Goal: Task Accomplishment & Management: Complete application form

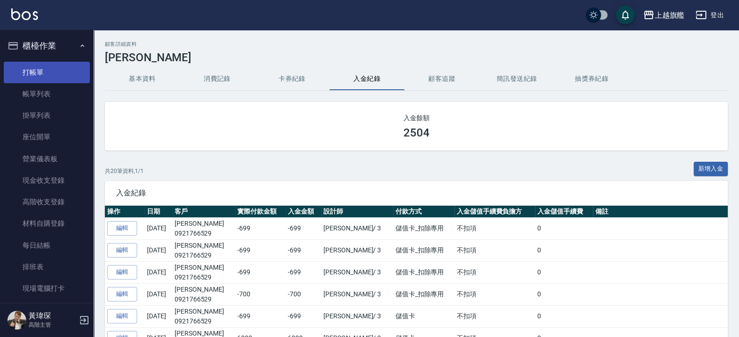
click at [30, 73] on link "打帳單" at bounding box center [47, 73] width 86 height 22
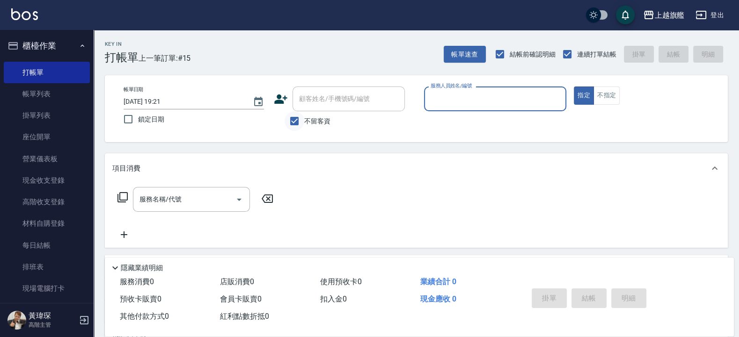
click at [299, 122] on input "不留客資" at bounding box center [294, 121] width 20 height 20
checkbox input "false"
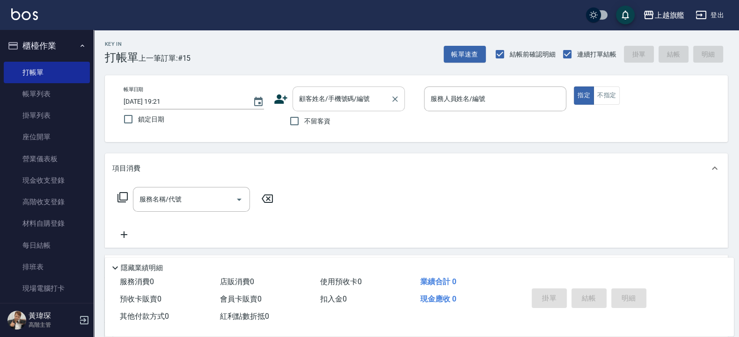
click at [317, 101] on input "顧客姓名/手機號碼/編號" at bounding box center [342, 99] width 90 height 16
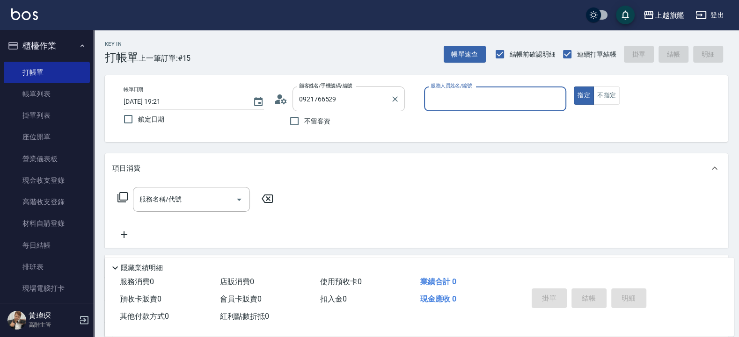
type input "[PERSON_NAME]/0921766529/null"
type input "[PERSON_NAME]-3"
click at [573, 87] on button "指定" at bounding box center [583, 96] width 20 height 18
type button "true"
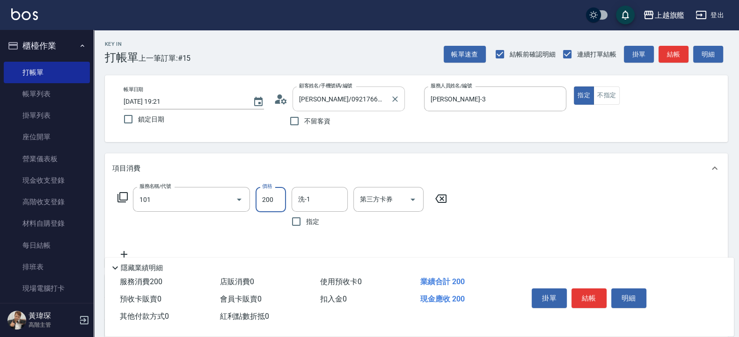
type input "一般洗(101)"
type input "699"
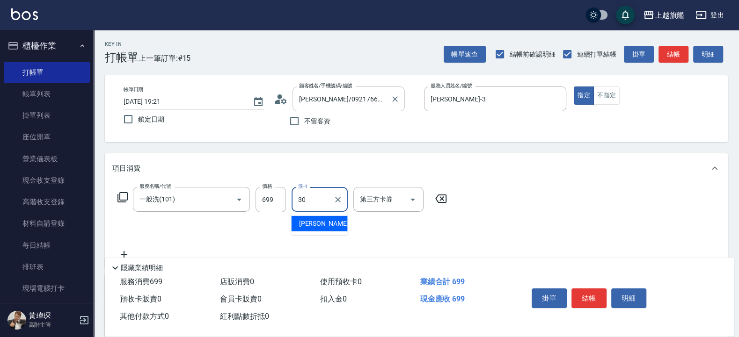
type input "[PERSON_NAME]-30"
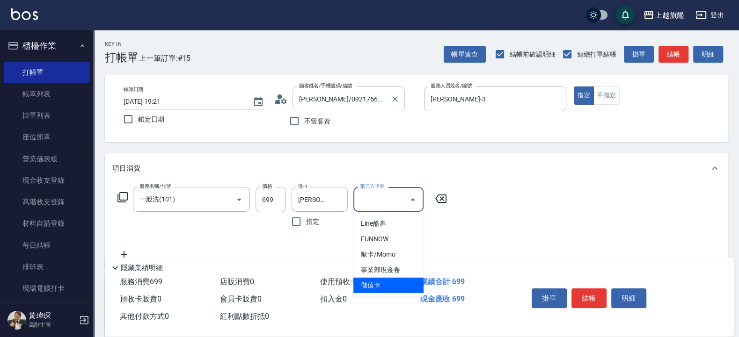
type input "儲值卡"
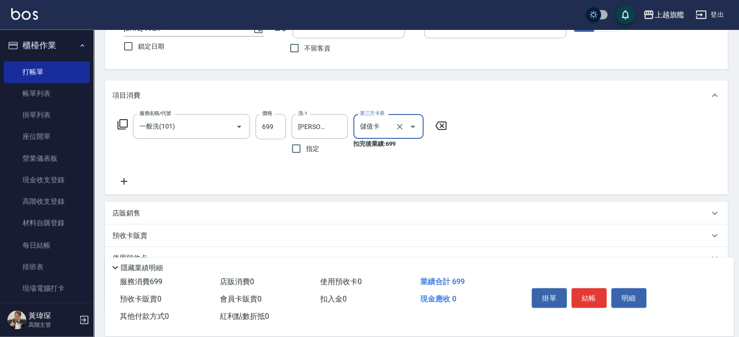
scroll to position [139, 0]
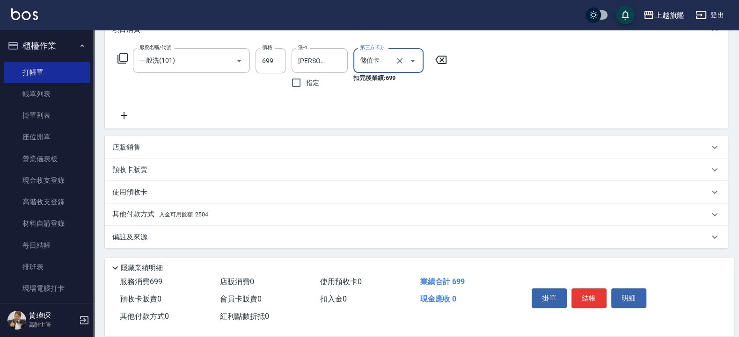
drag, startPoint x: 248, startPoint y: 218, endPoint x: 242, endPoint y: 219, distance: 5.9
click at [247, 218] on div "其他付款方式 入金可用餘額: 2504" at bounding box center [410, 215] width 596 height 10
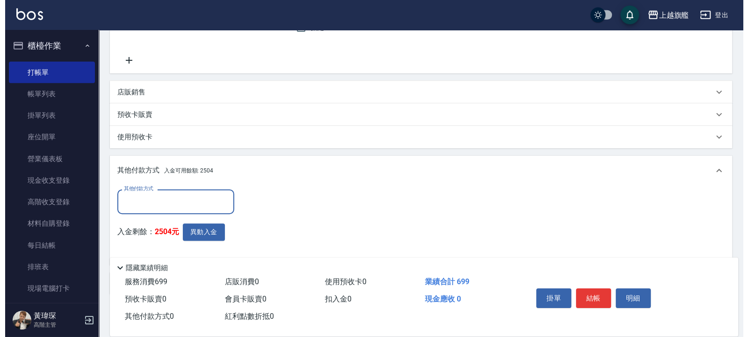
scroll to position [0, 0]
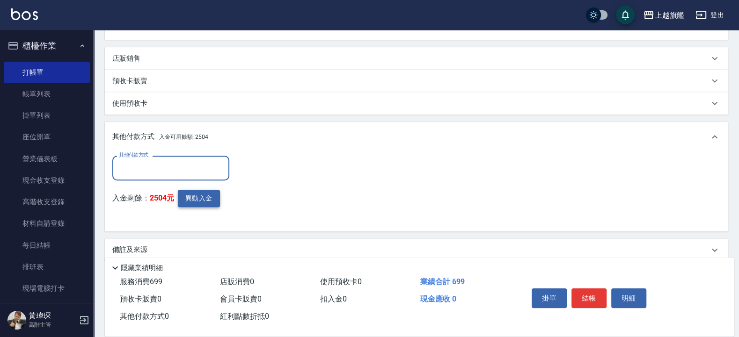
click at [213, 201] on button "異動入金" at bounding box center [199, 198] width 42 height 17
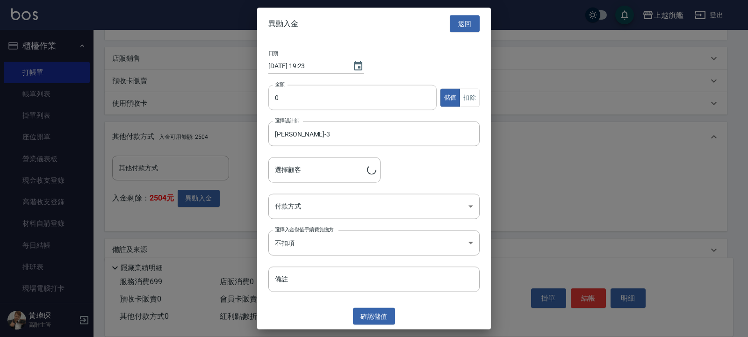
type input "[PERSON_NAME]/0921766529"
click at [330, 95] on input "0" at bounding box center [353, 97] width 168 height 25
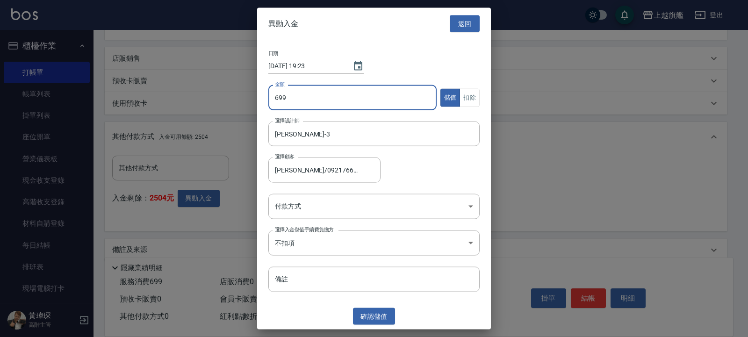
type input "699"
click at [470, 92] on button "扣除" at bounding box center [470, 97] width 20 height 18
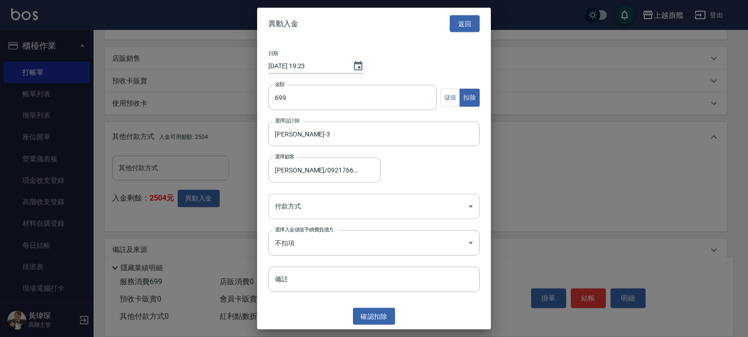
click at [392, 203] on body "上越旗艦 登出 櫃檯作業 打帳單 帳單列表 掛單列表 座位開單 營業儀表板 現金收支登錄 高階收支登錄 材料自購登錄 每日結帳 排班表 現場電腦打卡 掃碼打卡…" at bounding box center [374, 61] width 748 height 579
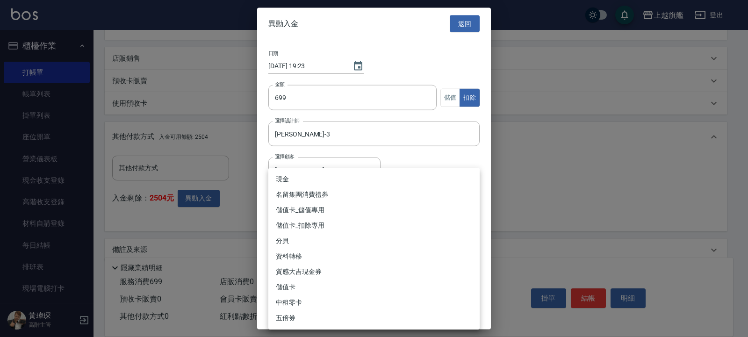
click at [332, 233] on li "儲值卡_扣除專用" at bounding box center [374, 225] width 211 height 15
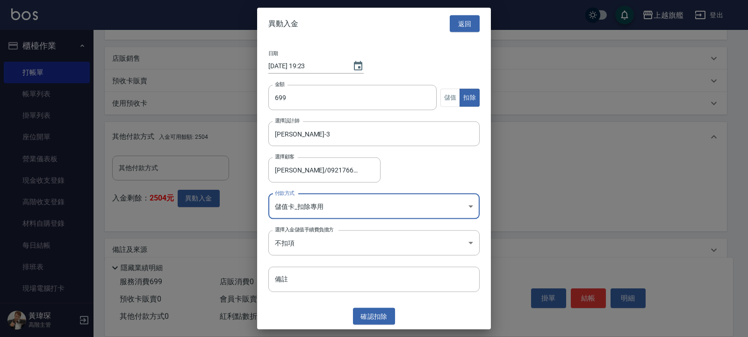
type input "儲值卡_扣除專用"
drag, startPoint x: 369, startPoint y: 320, endPoint x: 489, endPoint y: 233, distance: 148.4
click at [370, 320] on button "確認 扣除" at bounding box center [374, 316] width 42 height 17
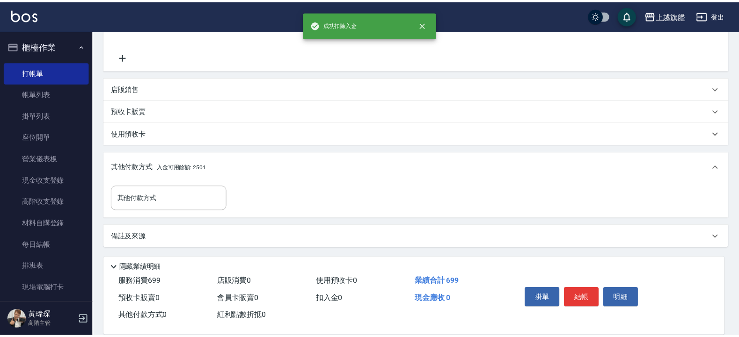
scroll to position [198, 0]
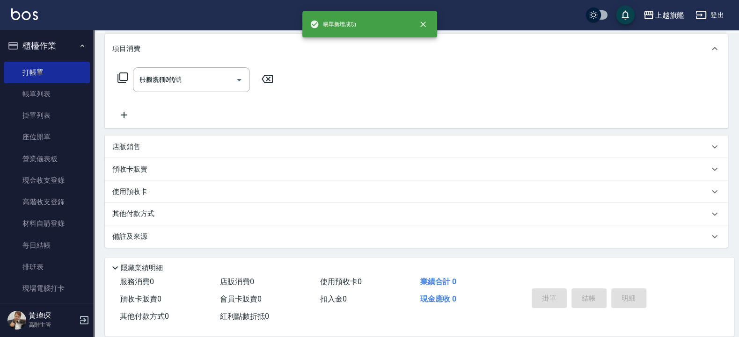
type input "[DATE] 19:23"
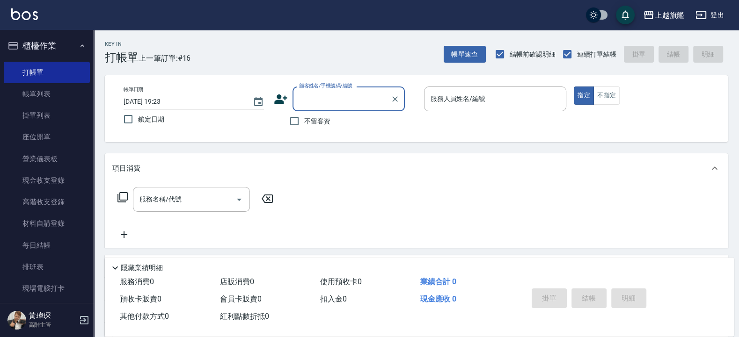
click at [313, 120] on span "不留客資" at bounding box center [317, 121] width 26 height 10
click at [304, 120] on input "不留客資" at bounding box center [294, 121] width 20 height 20
checkbox input "true"
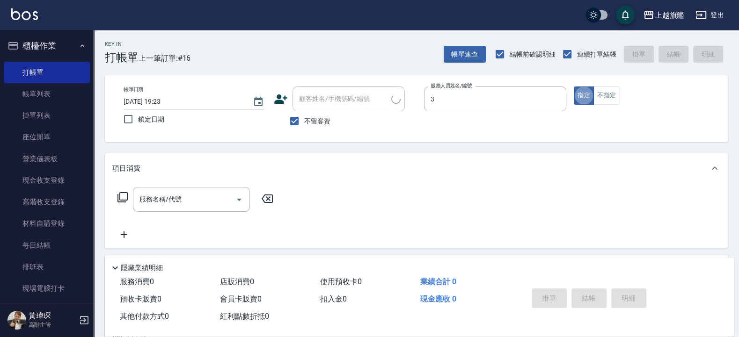
type input "[PERSON_NAME]-3"
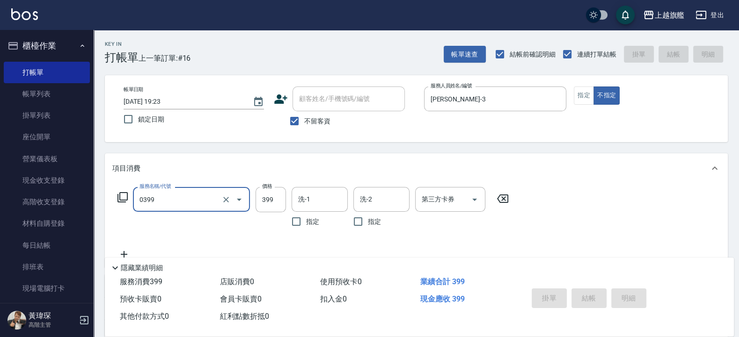
type input "0399"
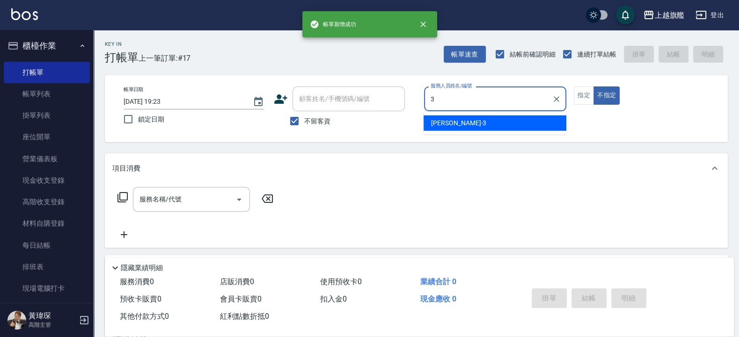
type input "[PERSON_NAME]-3"
type button "false"
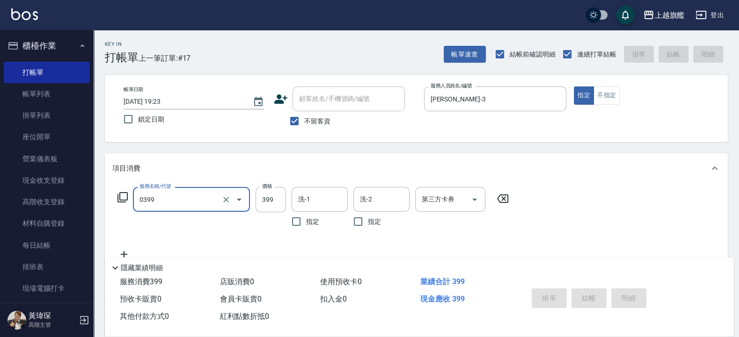
type input "0399"
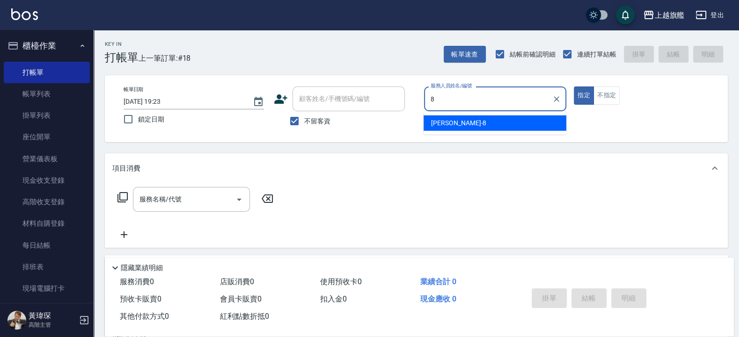
type input "[PERSON_NAME]-8"
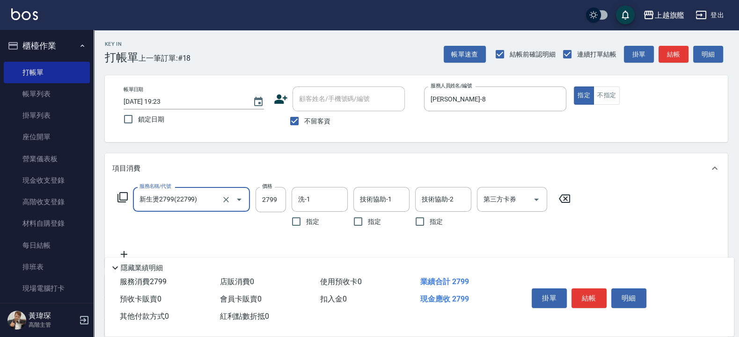
type input "新生燙2799(22799)"
type input "3500"
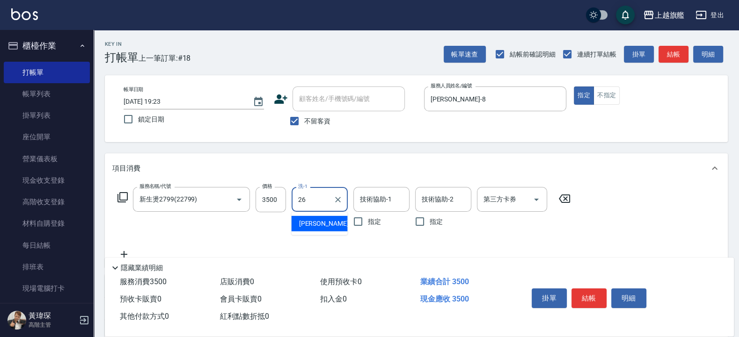
type input "[PERSON_NAME]-26"
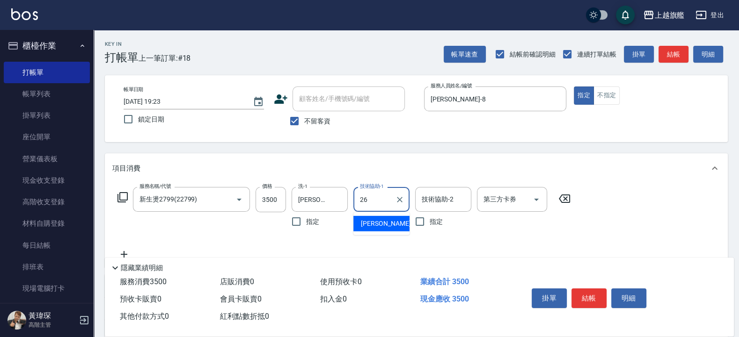
type input "[PERSON_NAME]-26"
click at [337, 199] on icon "Clear" at bounding box center [338, 200] width 6 height 6
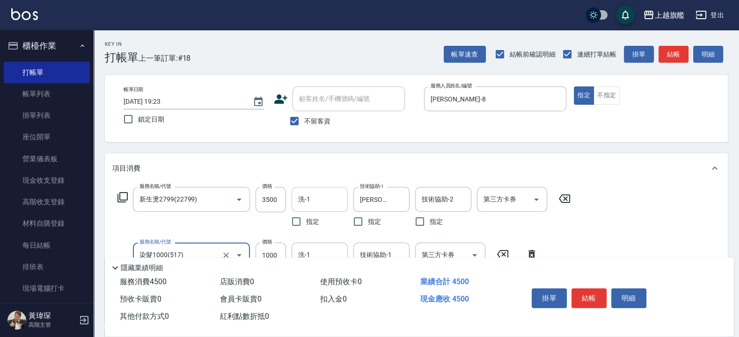
type input "染髮1000(517)"
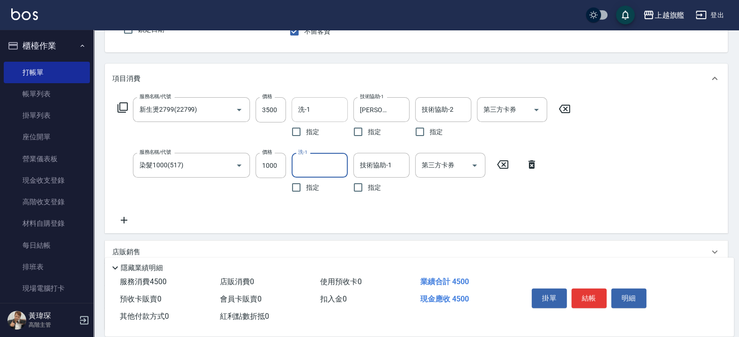
scroll to position [112, 0]
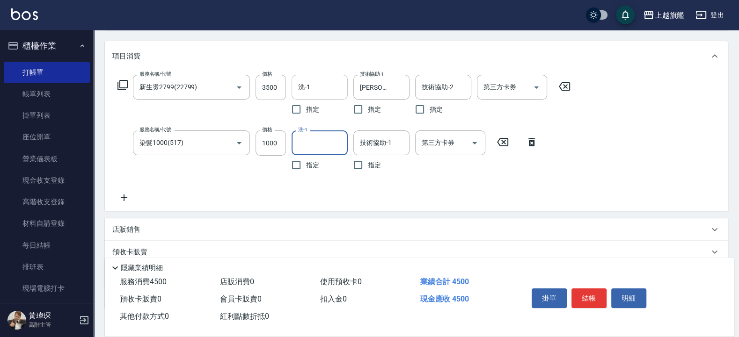
type input "3"
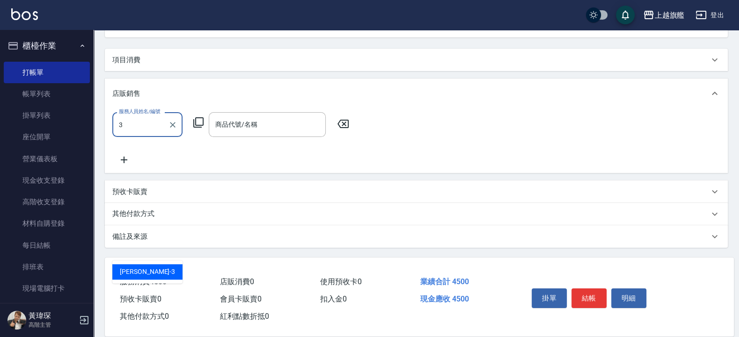
scroll to position [0, 0]
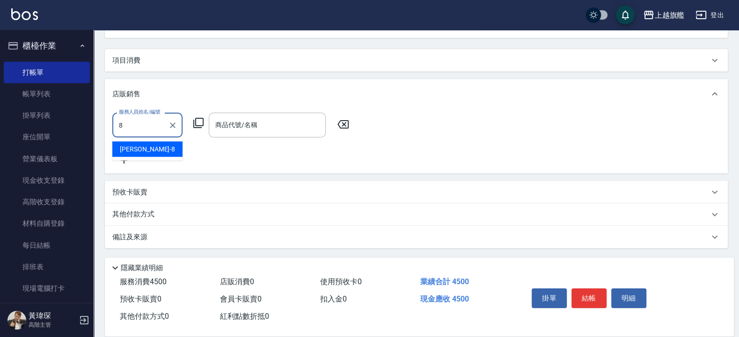
type input "[PERSON_NAME]-8"
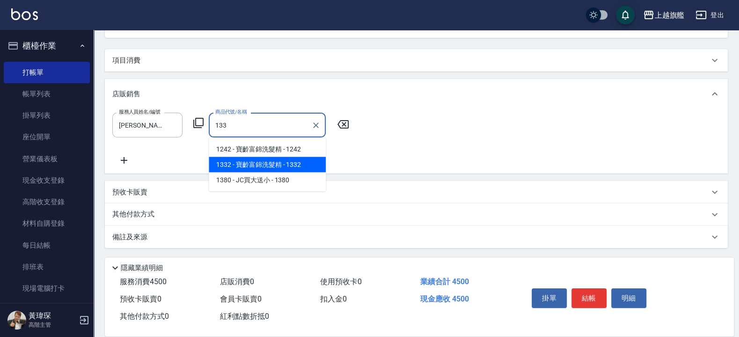
type input "寶齡富錦洗髮精"
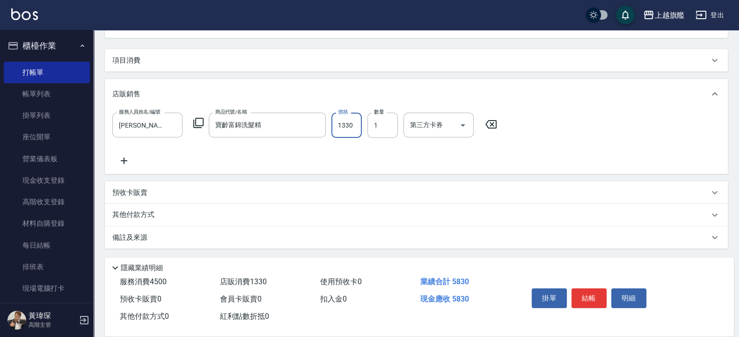
type input "1330"
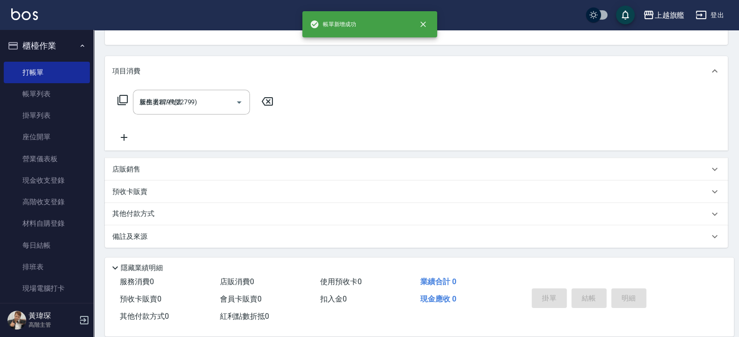
type input "[DATE] 19:24"
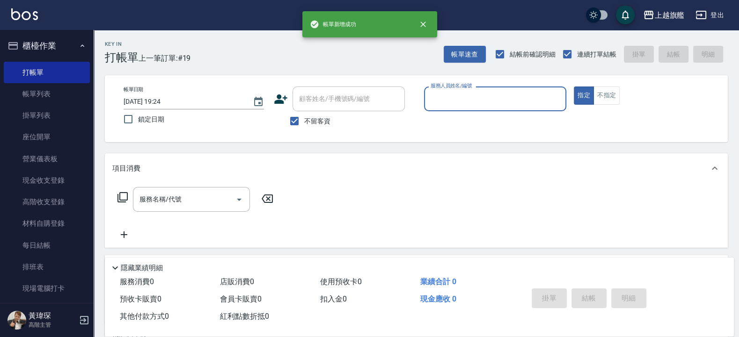
click at [310, 120] on span "不留客資" at bounding box center [317, 121] width 26 height 10
click at [304, 120] on input "不留客資" at bounding box center [294, 121] width 20 height 20
checkbox input "false"
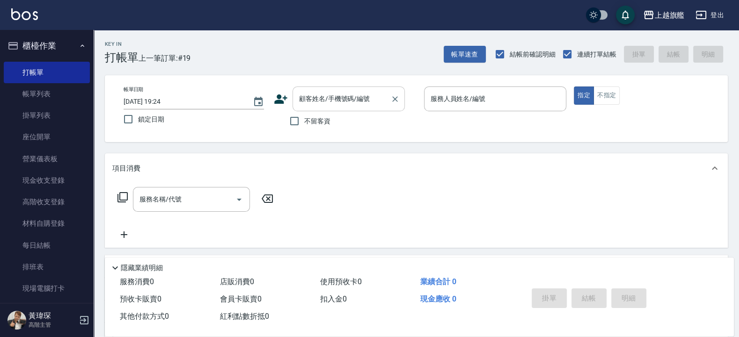
click at [324, 98] on input "顧客姓名/手機號碼/編號" at bounding box center [342, 99] width 90 height 16
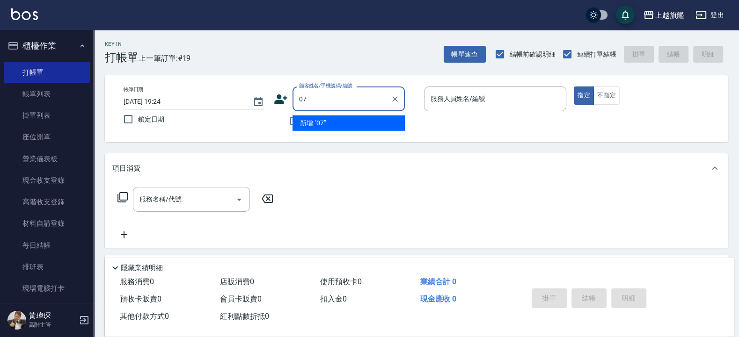
type input "0"
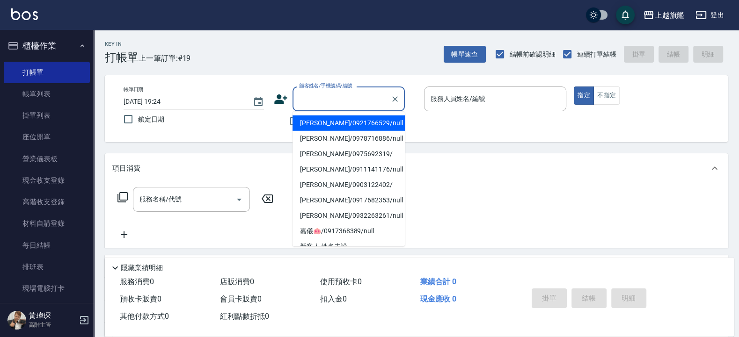
click at [287, 94] on icon at bounding box center [281, 99] width 14 height 14
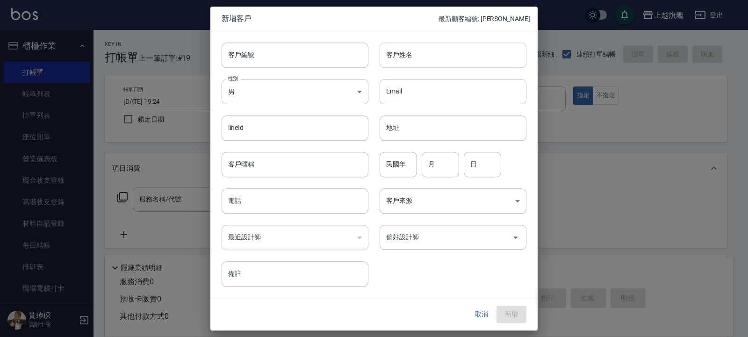
click at [399, 60] on input "客戶姓名" at bounding box center [453, 55] width 147 height 25
type input "f"
type input "[PERSON_NAME]"
click at [302, 84] on body "上越旗艦 登出 櫃檯作業 打帳單 帳單列表 掛單列表 座位開單 營業儀表板 現金收支登錄 高階收支登錄 材料自購登錄 每日結帳 排班表 現場電腦打卡 掃碼打卡…" at bounding box center [374, 228] width 748 height 457
click at [295, 148] on li "女" at bounding box center [295, 146] width 147 height 15
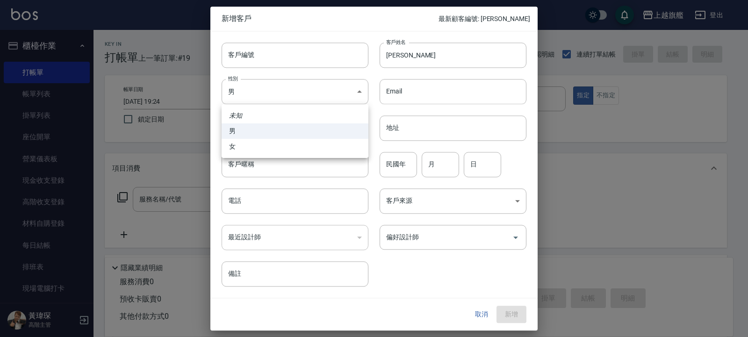
type input "[DEMOGRAPHIC_DATA]"
click at [420, 241] on input "偏好設計師" at bounding box center [446, 237] width 124 height 16
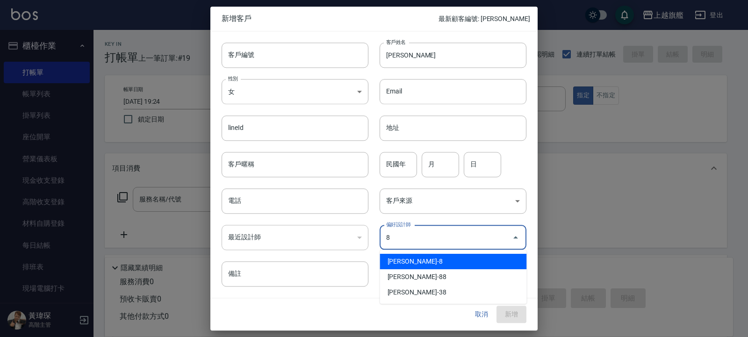
type input "[PERSON_NAME]"
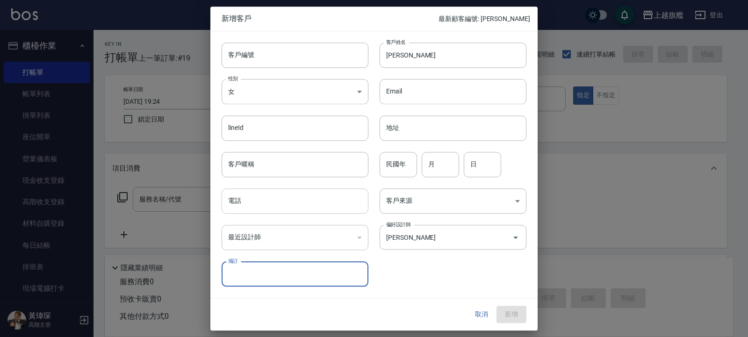
click at [303, 206] on input "電話" at bounding box center [295, 201] width 147 height 25
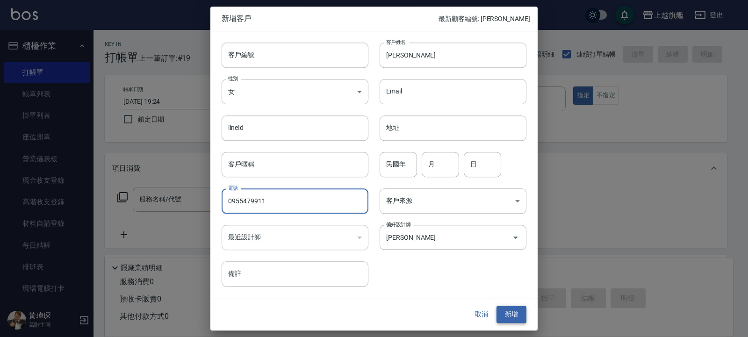
type input "0955479911"
click at [514, 316] on button "新增" at bounding box center [512, 314] width 30 height 17
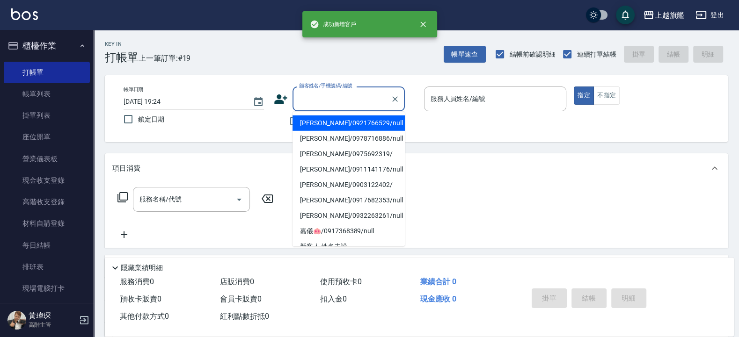
click at [337, 101] on input "顧客姓名/手機號碼/編號" at bounding box center [342, 99] width 90 height 16
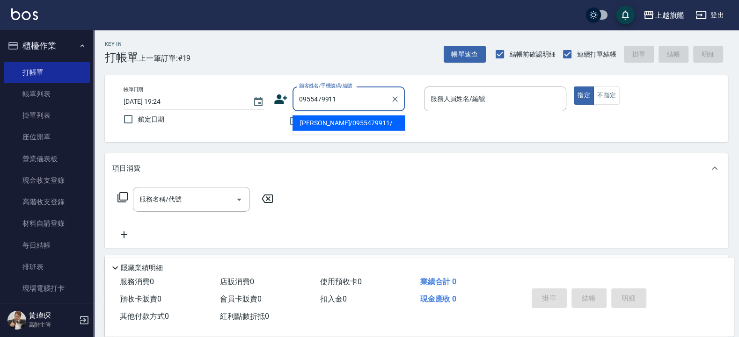
type input "[PERSON_NAME]/0955479911/"
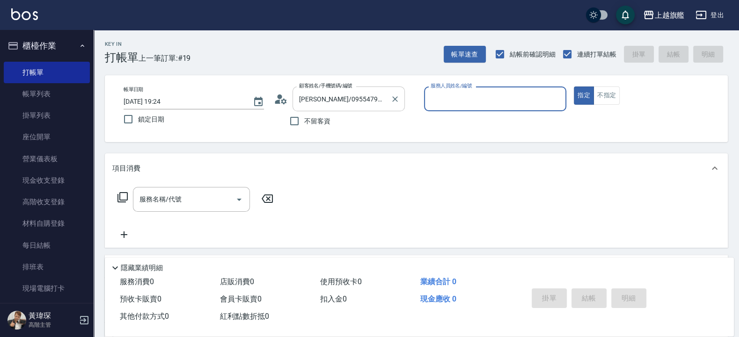
type input "[PERSON_NAME]-8"
click at [573, 87] on button "指定" at bounding box center [583, 96] width 20 height 18
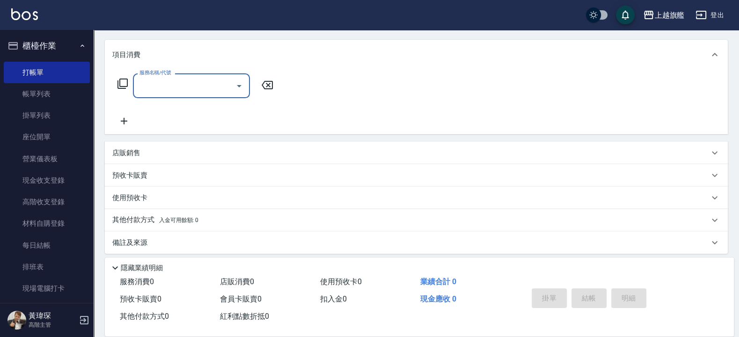
scroll to position [120, 0]
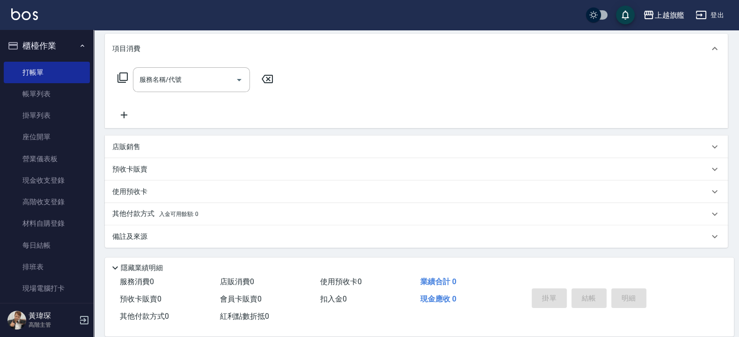
click at [164, 174] on div "預收卡販賣" at bounding box center [410, 170] width 596 height 10
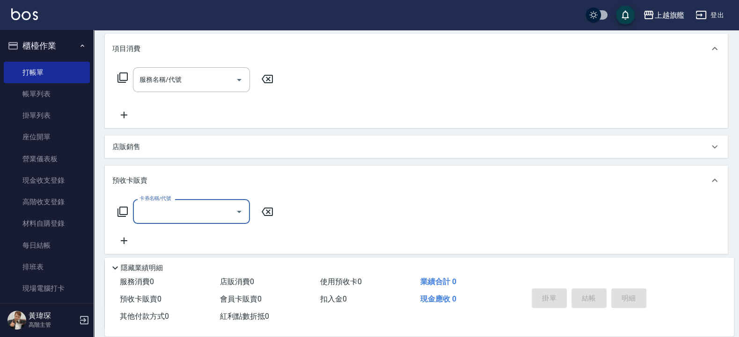
scroll to position [0, 0]
click at [194, 212] on input "卡券名稱/代號" at bounding box center [184, 211] width 94 height 16
click at [190, 238] on span "重整卡" at bounding box center [191, 235] width 117 height 15
type input "重整卡(70069)"
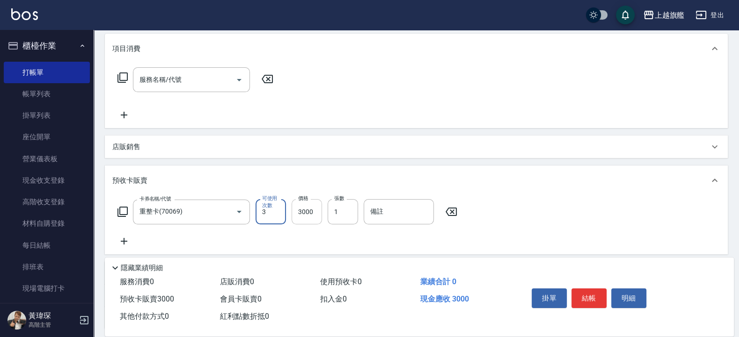
type input "3"
click at [295, 212] on input "3000" at bounding box center [306, 211] width 30 height 25
type input "6000"
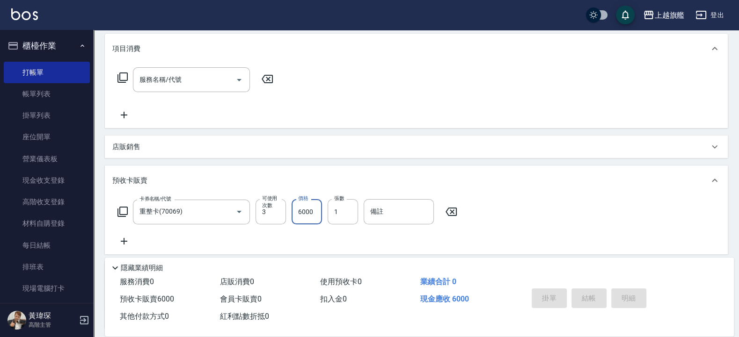
type input "[DATE] 19:25"
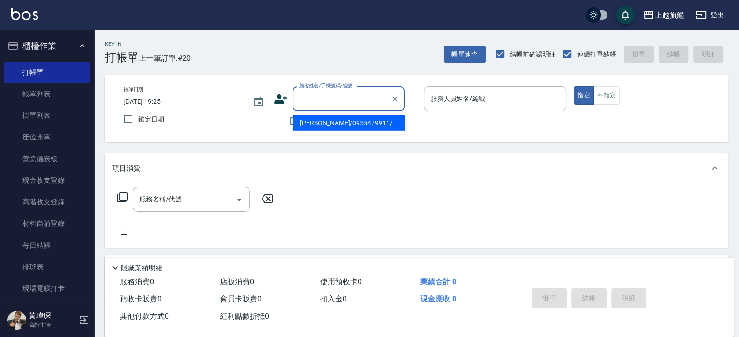
type input "[PERSON_NAME]/0955479911/"
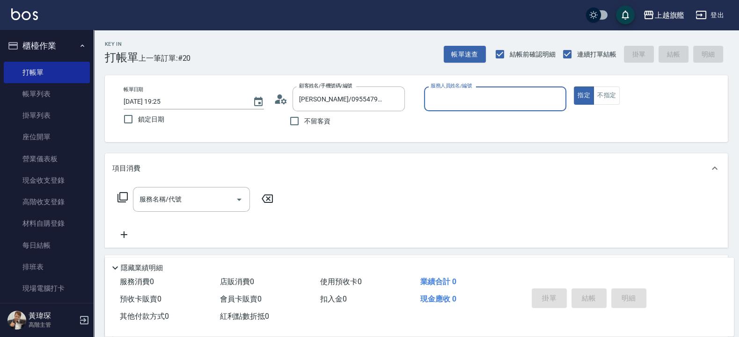
type input "[PERSON_NAME]-8"
click at [396, 98] on icon "Clear" at bounding box center [395, 99] width 6 height 6
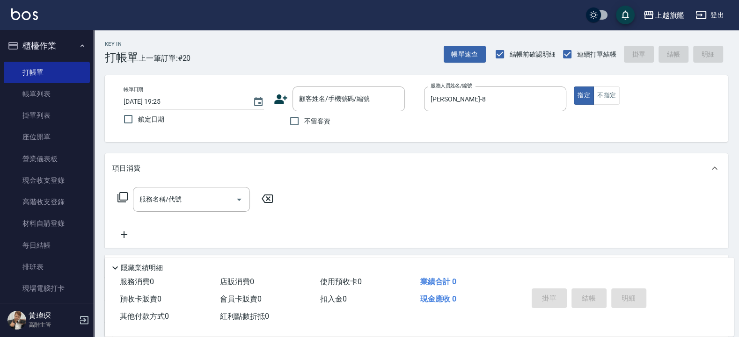
click at [322, 121] on span "不留客資" at bounding box center [317, 121] width 26 height 10
click at [304, 121] on input "不留客資" at bounding box center [294, 121] width 20 height 20
checkbox input "true"
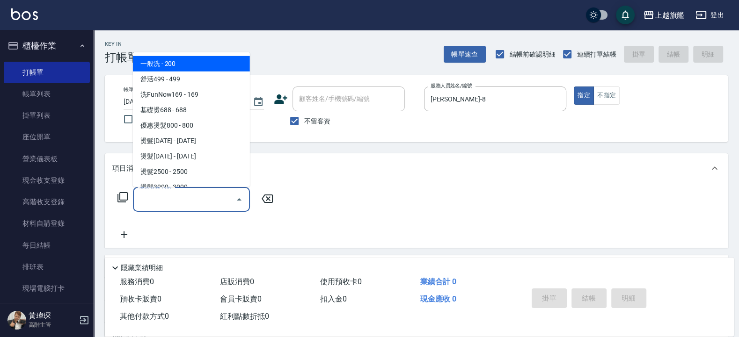
click at [191, 199] on input "服務名稱/代號" at bounding box center [184, 199] width 94 height 16
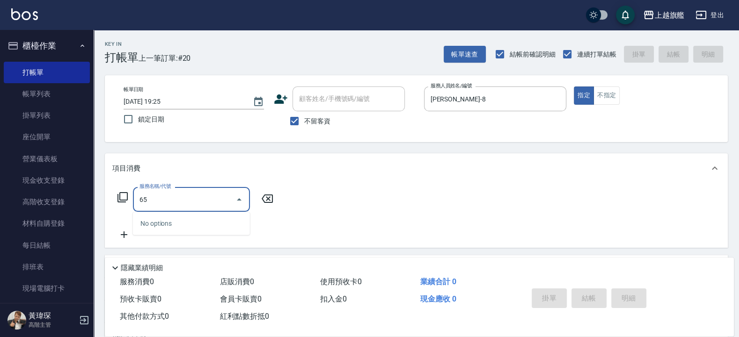
type input "6"
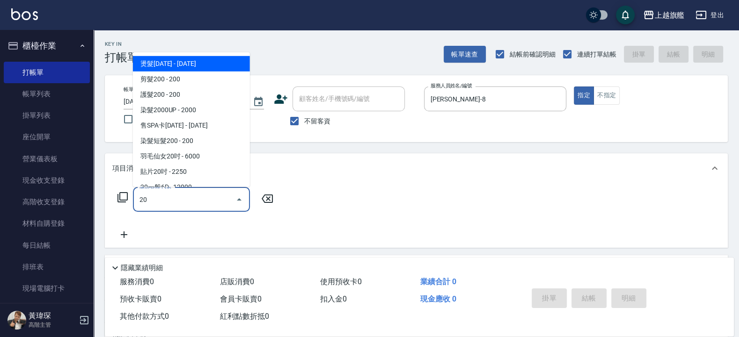
scroll to position [177, 0]
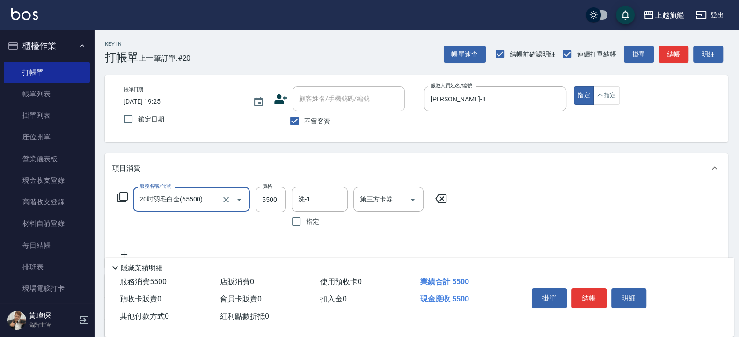
type input "20吋羽毛白金(65500)"
type input "6500"
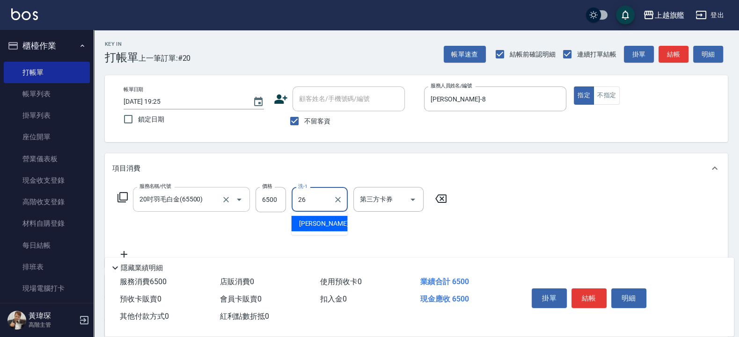
type input "[PERSON_NAME]-26"
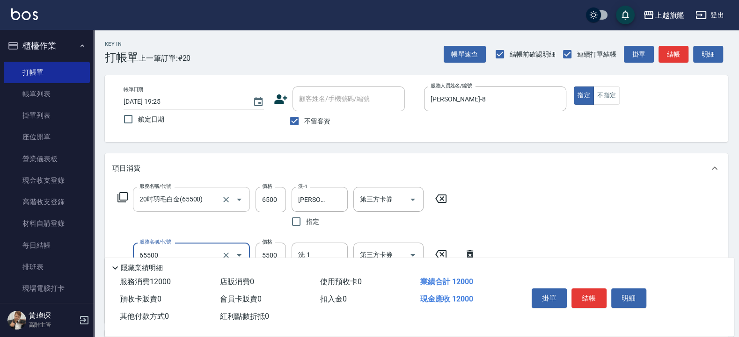
type input "20吋羽毛白金(65500)"
type input "6500"
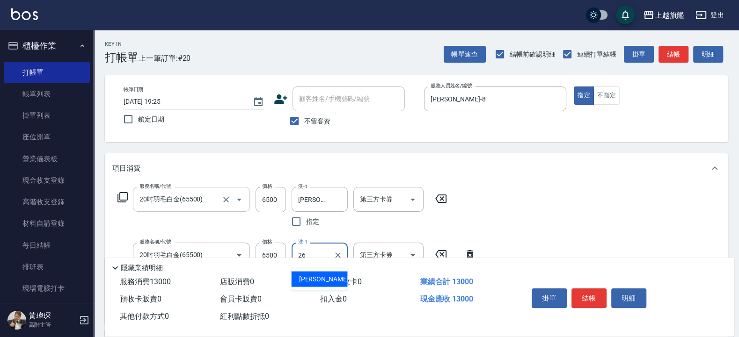
type input "[PERSON_NAME]-26"
type input "20吋羽毛白金(65500)"
type input "6500"
type input "[PERSON_NAME]-26"
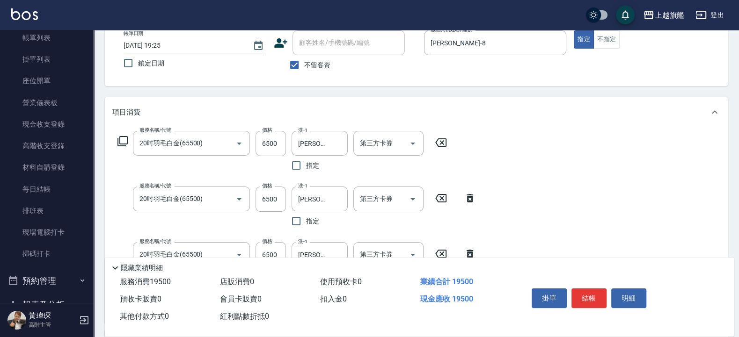
scroll to position [112, 0]
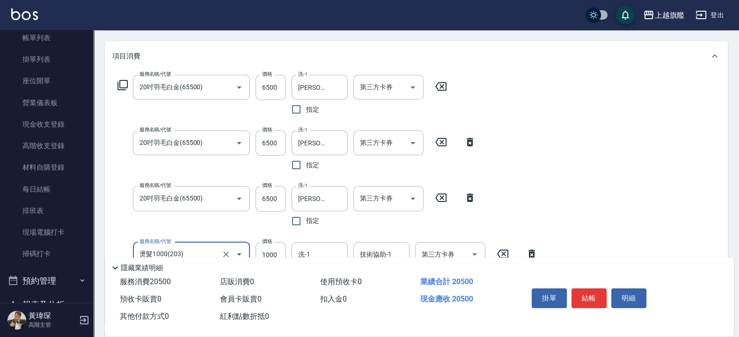
type input "燙髮1000(203)"
type input "1500"
type input "[PERSON_NAME]-26"
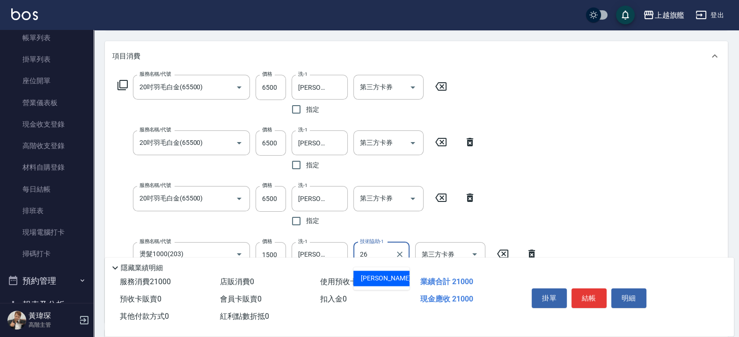
type input "[PERSON_NAME]-26"
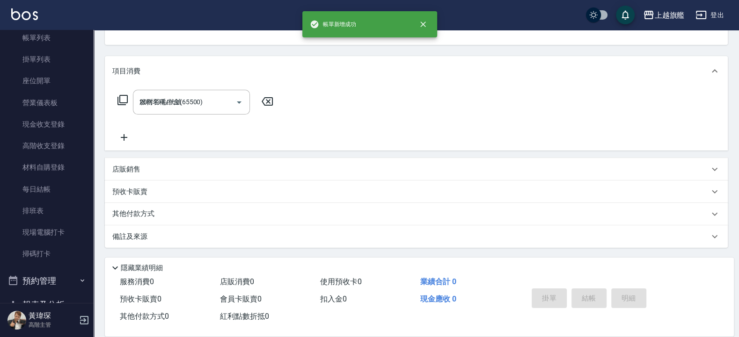
type input "[DATE] 19:26"
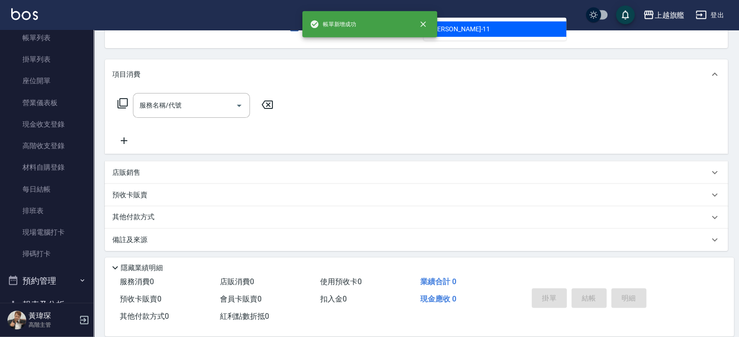
type input "[PERSON_NAME]-11"
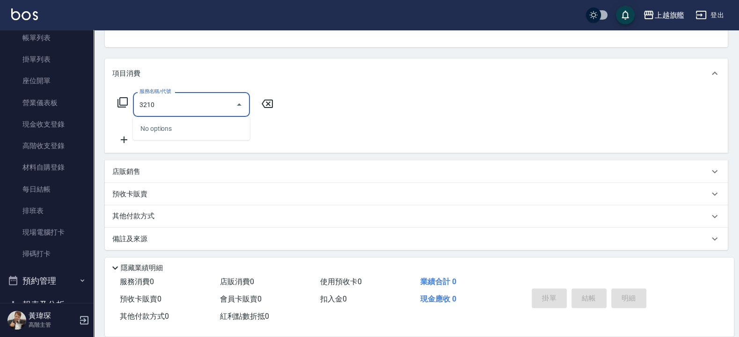
scroll to position [41, 0]
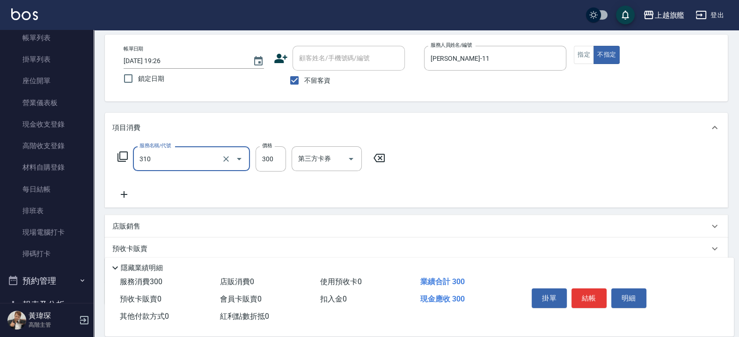
type input "剪髮300(310)"
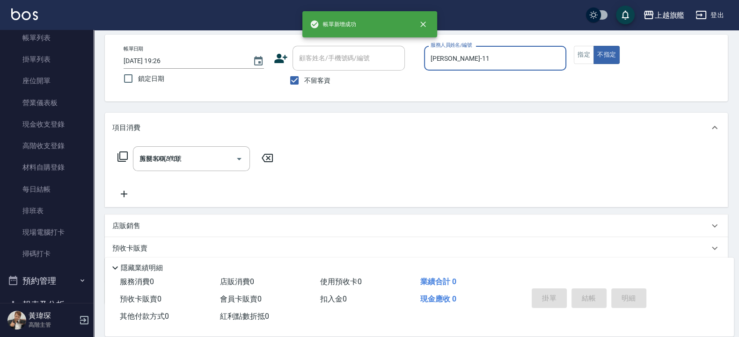
type input "[DATE] 19:27"
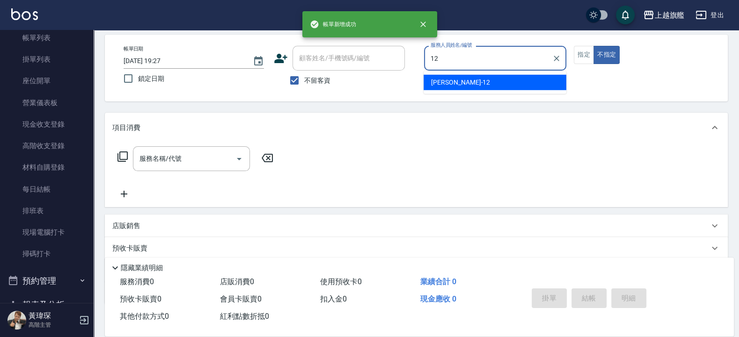
type input "[PERSON_NAME]-12"
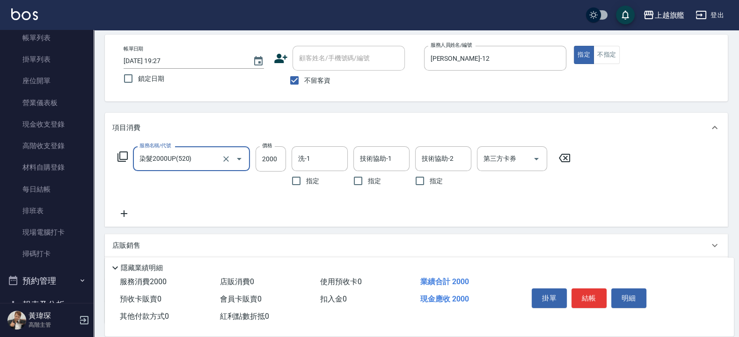
type input "染髮2000UP(520)"
type input "[PERSON_NAME]-30"
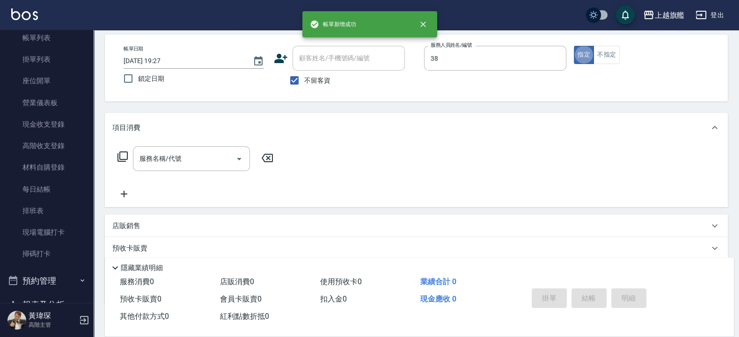
type input "[PERSON_NAME]-38"
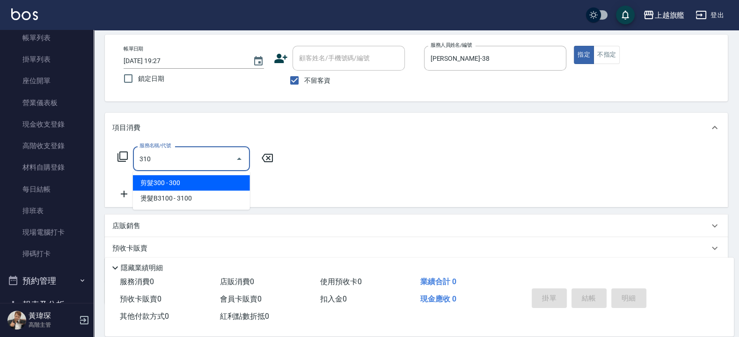
type input "剪髮300(310)"
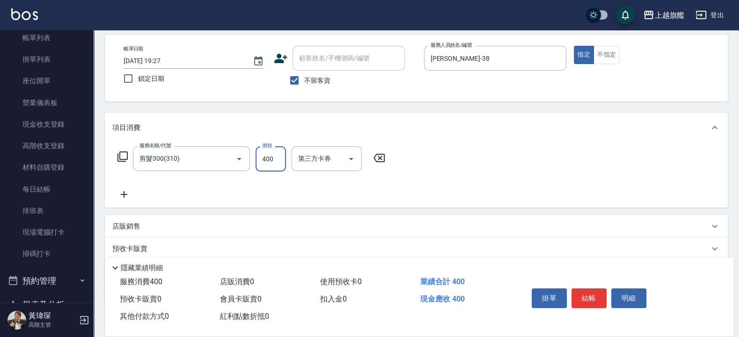
type input "400"
